Goal: Find specific fact: Find specific fact

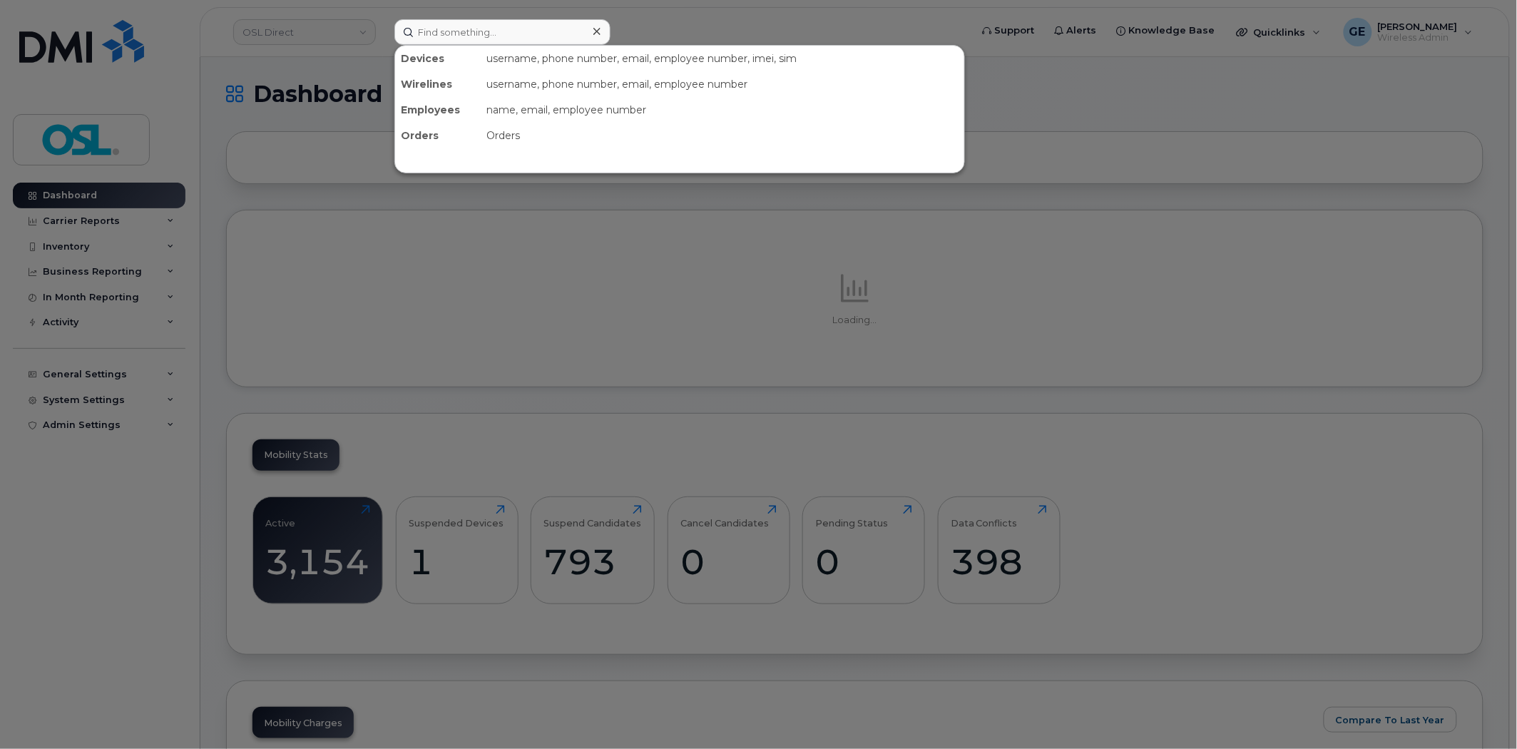
click at [524, 31] on input at bounding box center [502, 32] width 216 height 26
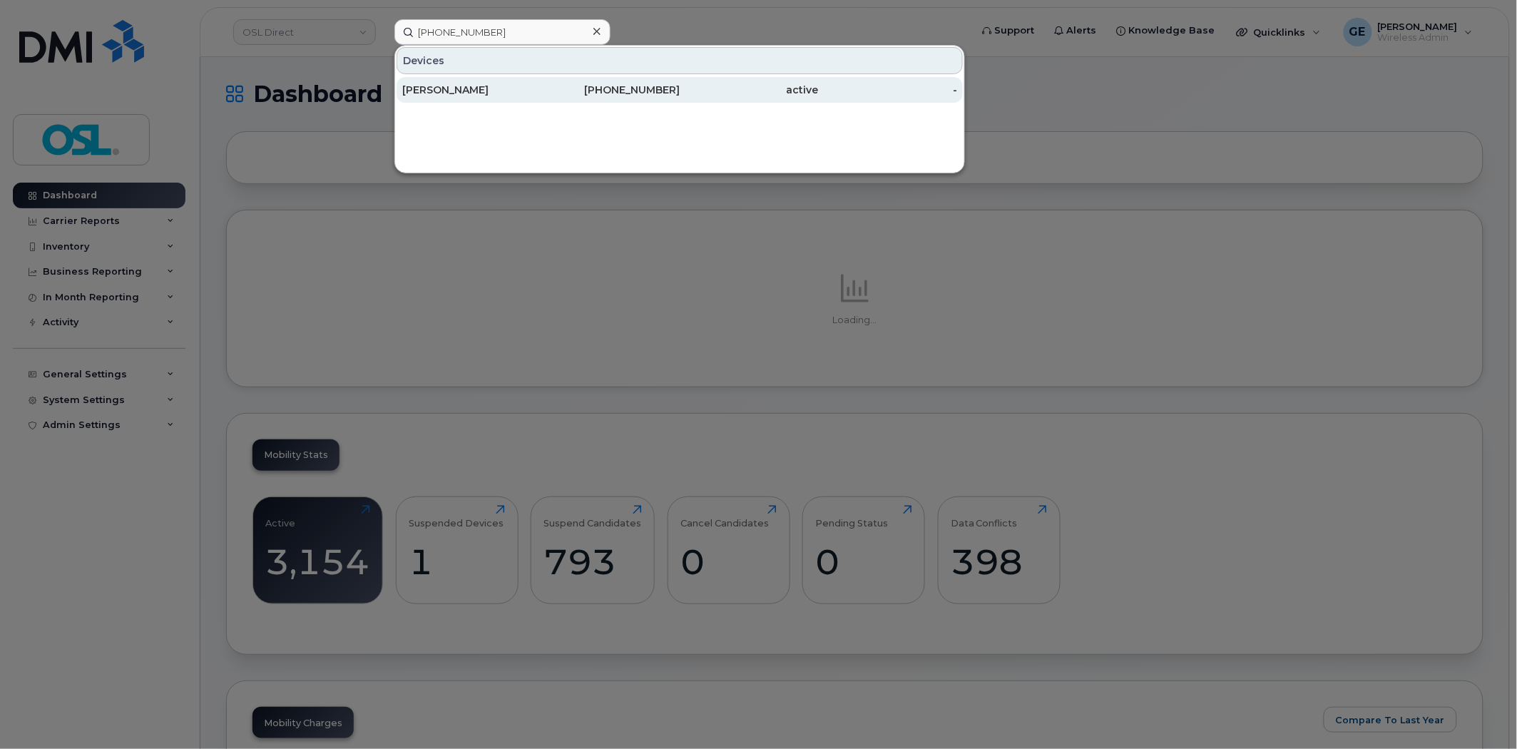
type input "[PHONE_NUMBER]"
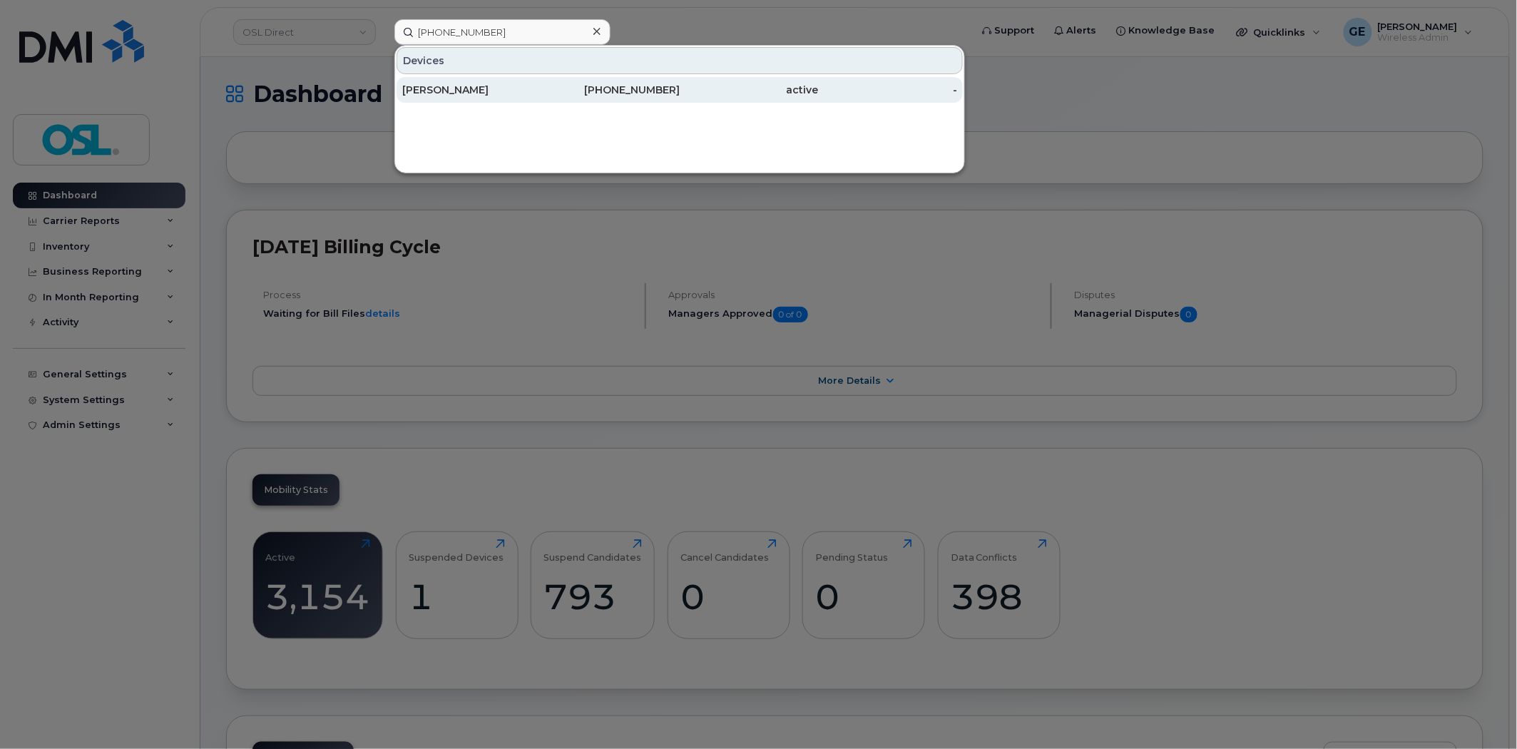
click at [504, 86] on div "[PERSON_NAME]" at bounding box center [471, 90] width 139 height 14
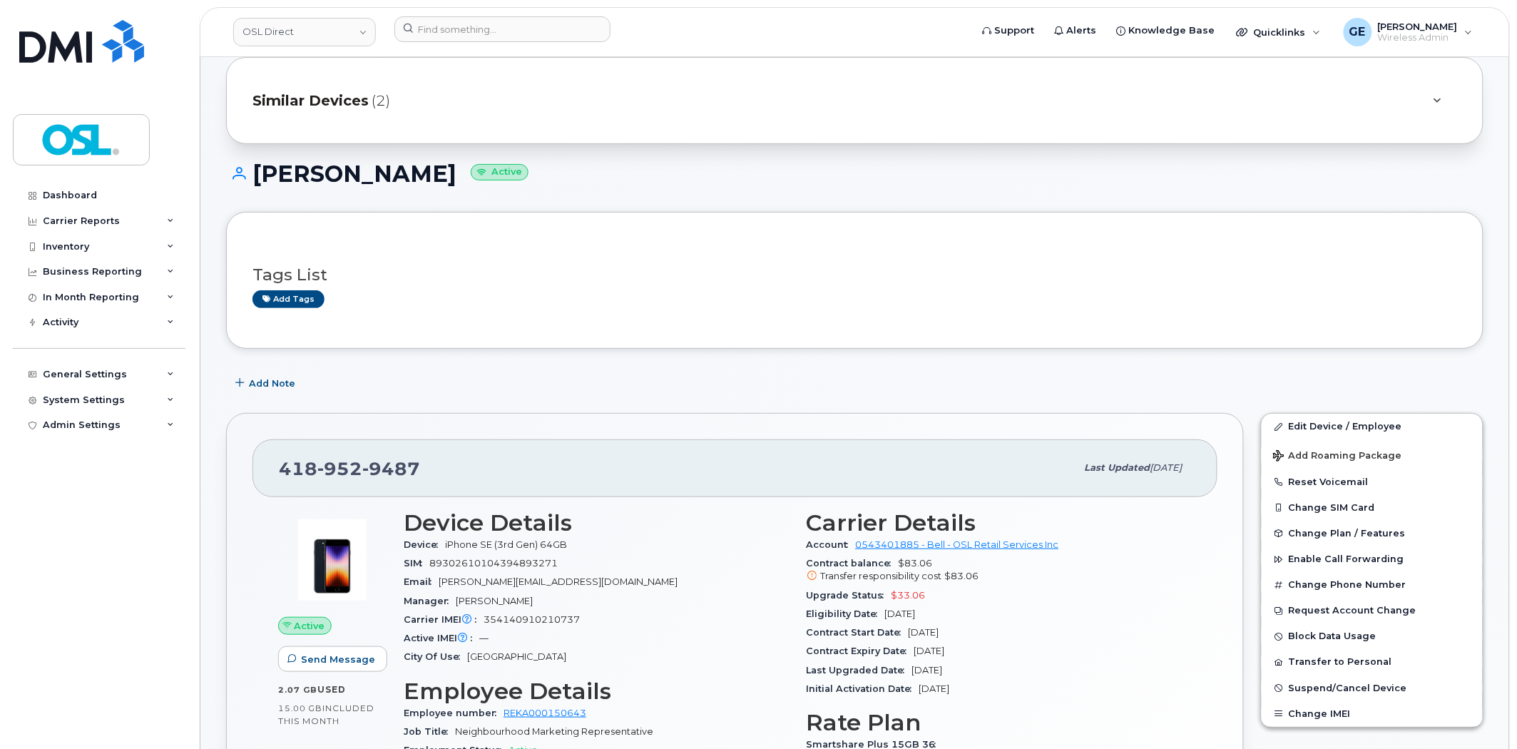
scroll to position [79, 0]
